Goal: Information Seeking & Learning: Learn about a topic

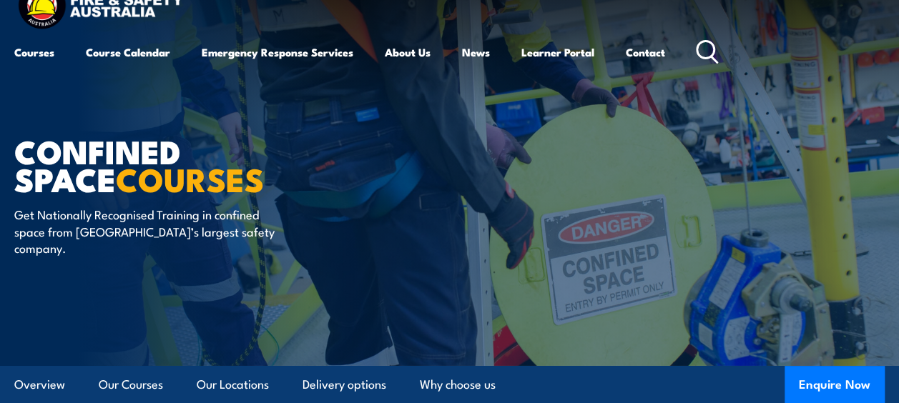
scroll to position [214, 0]
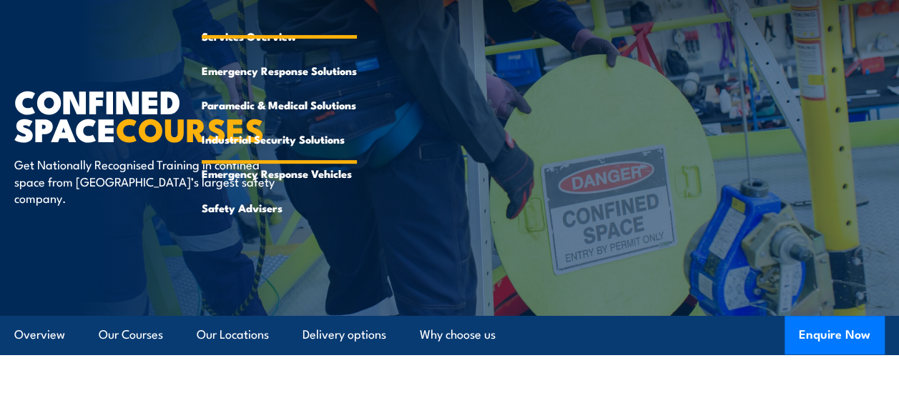
scroll to position [429, 0]
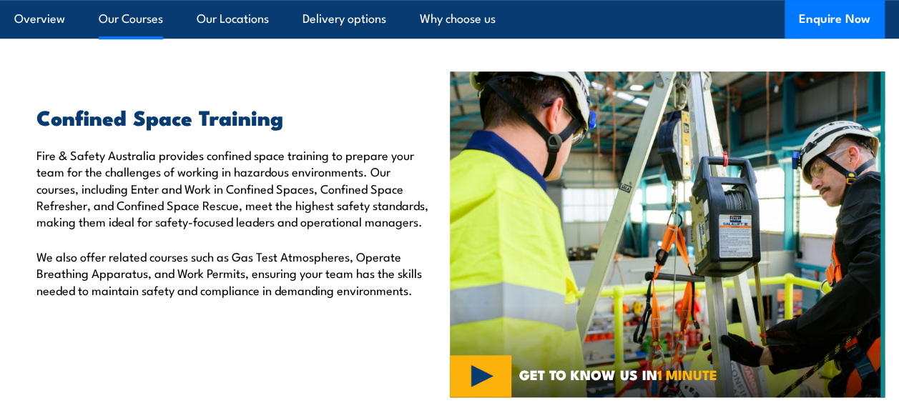
click at [144, 19] on link "Our Courses" at bounding box center [131, 19] width 64 height 38
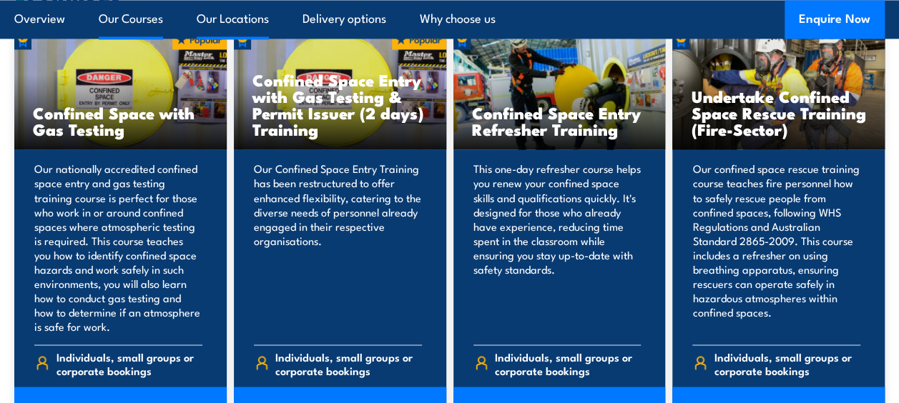
scroll to position [1146, 0]
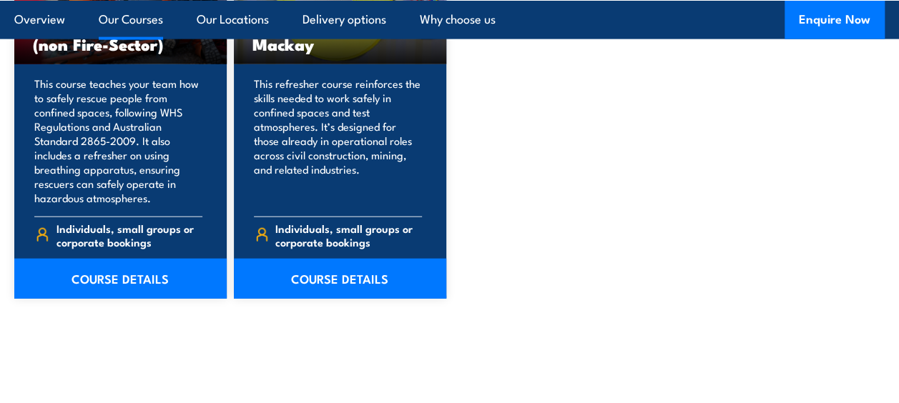
scroll to position [1573, 0]
